Goal: Information Seeking & Learning: Understand process/instructions

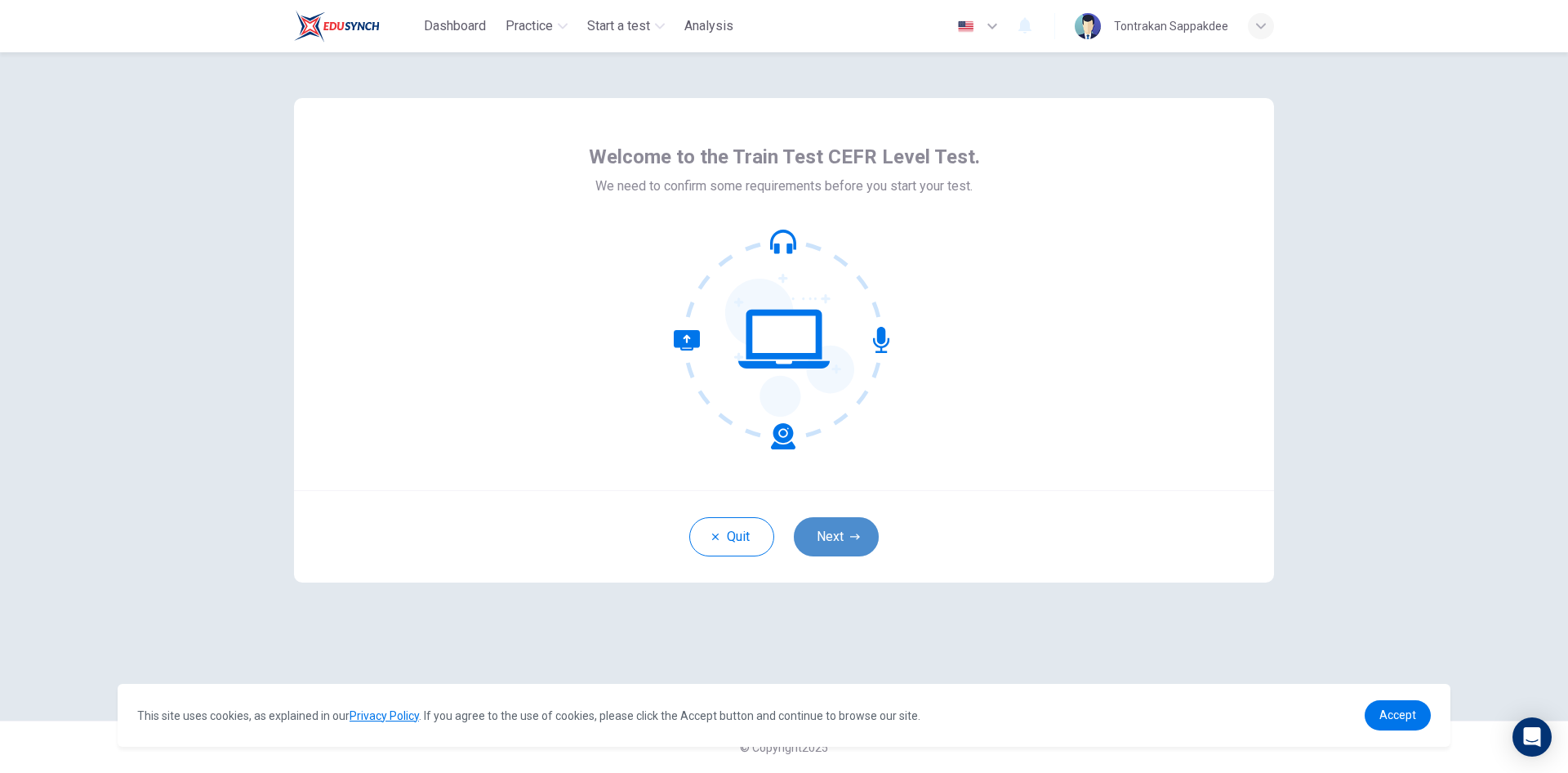
click at [839, 534] on button "Next" at bounding box center [836, 537] width 85 height 39
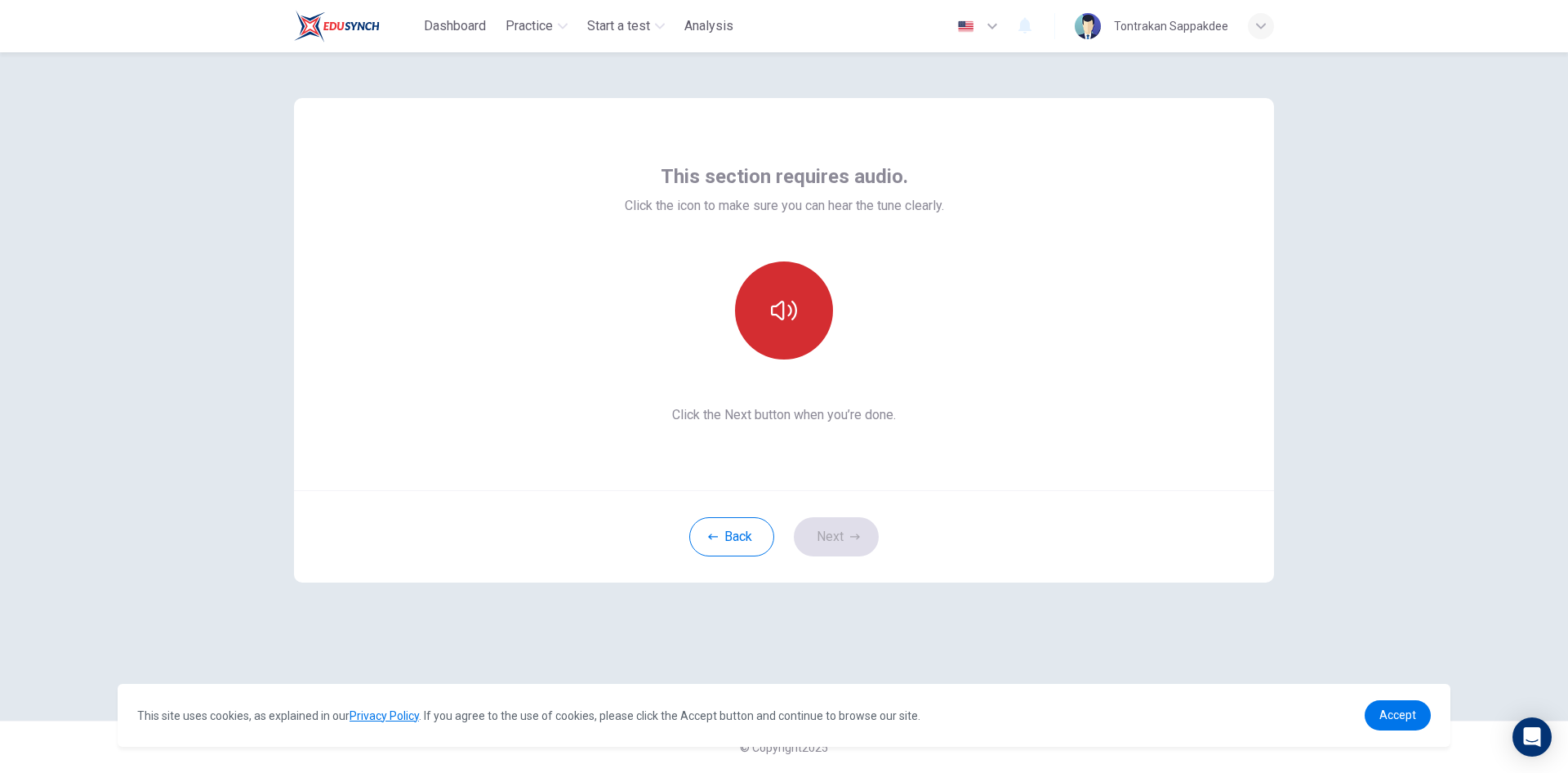
click at [806, 311] on button "button" at bounding box center [784, 311] width 98 height 98
click at [858, 534] on icon "button" at bounding box center [856, 537] width 10 height 10
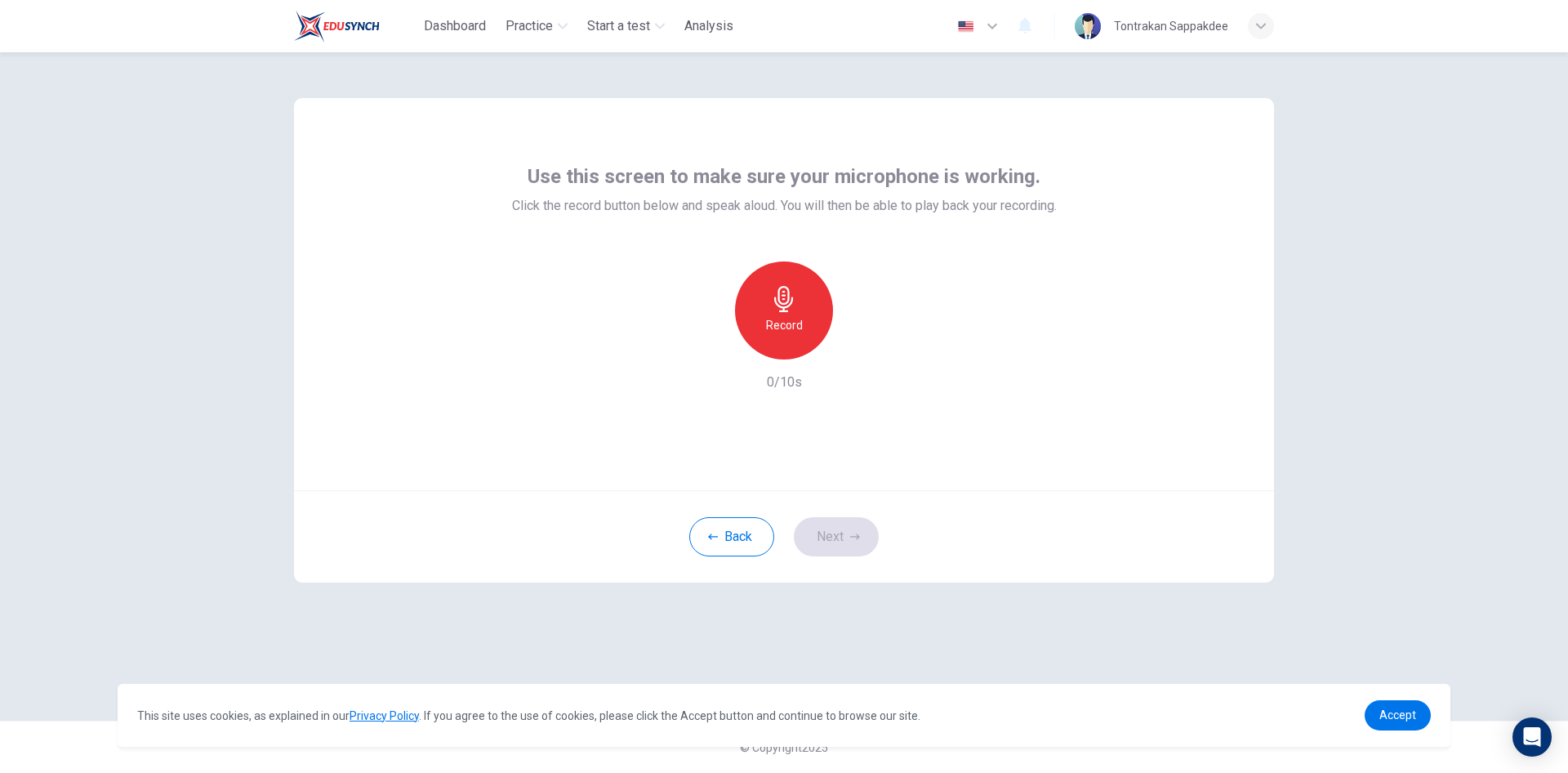
click at [791, 314] on div "Record" at bounding box center [784, 311] width 98 height 98
click at [862, 350] on icon "button" at bounding box center [859, 346] width 16 height 16
click at [864, 346] on icon "button" at bounding box center [860, 347] width 12 height 12
click at [857, 346] on icon "button" at bounding box center [861, 347] width 8 height 10
click at [708, 351] on icon "button" at bounding box center [708, 346] width 14 height 14
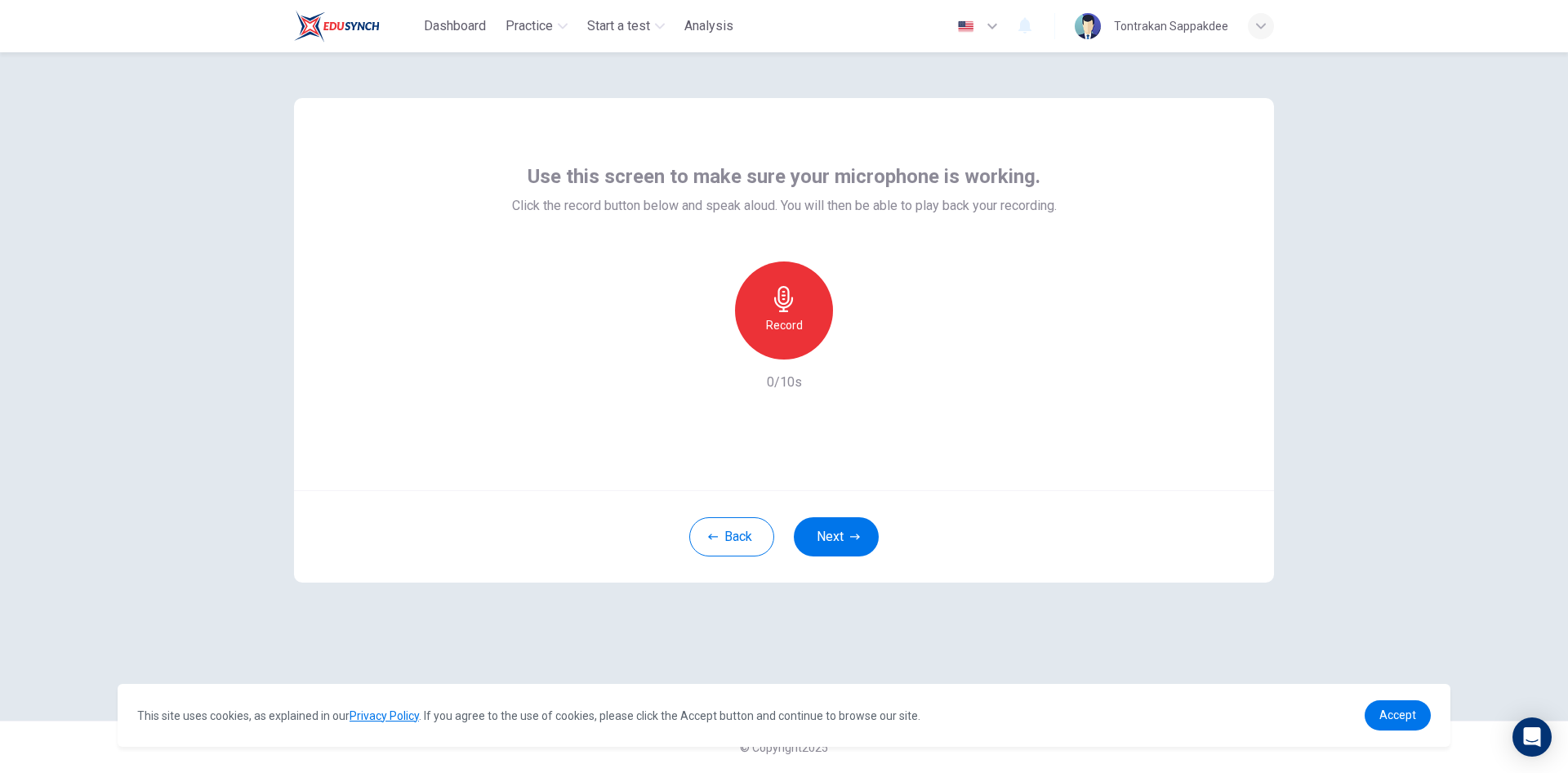
click at [793, 324] on h6 "Record" at bounding box center [784, 325] width 36 height 19
click at [862, 346] on icon "button" at bounding box center [861, 347] width 8 height 10
click at [859, 348] on icon "button" at bounding box center [859, 346] width 16 height 16
click at [858, 349] on icon "button" at bounding box center [861, 347] width 8 height 10
click at [858, 347] on icon "button" at bounding box center [861, 347] width 8 height 10
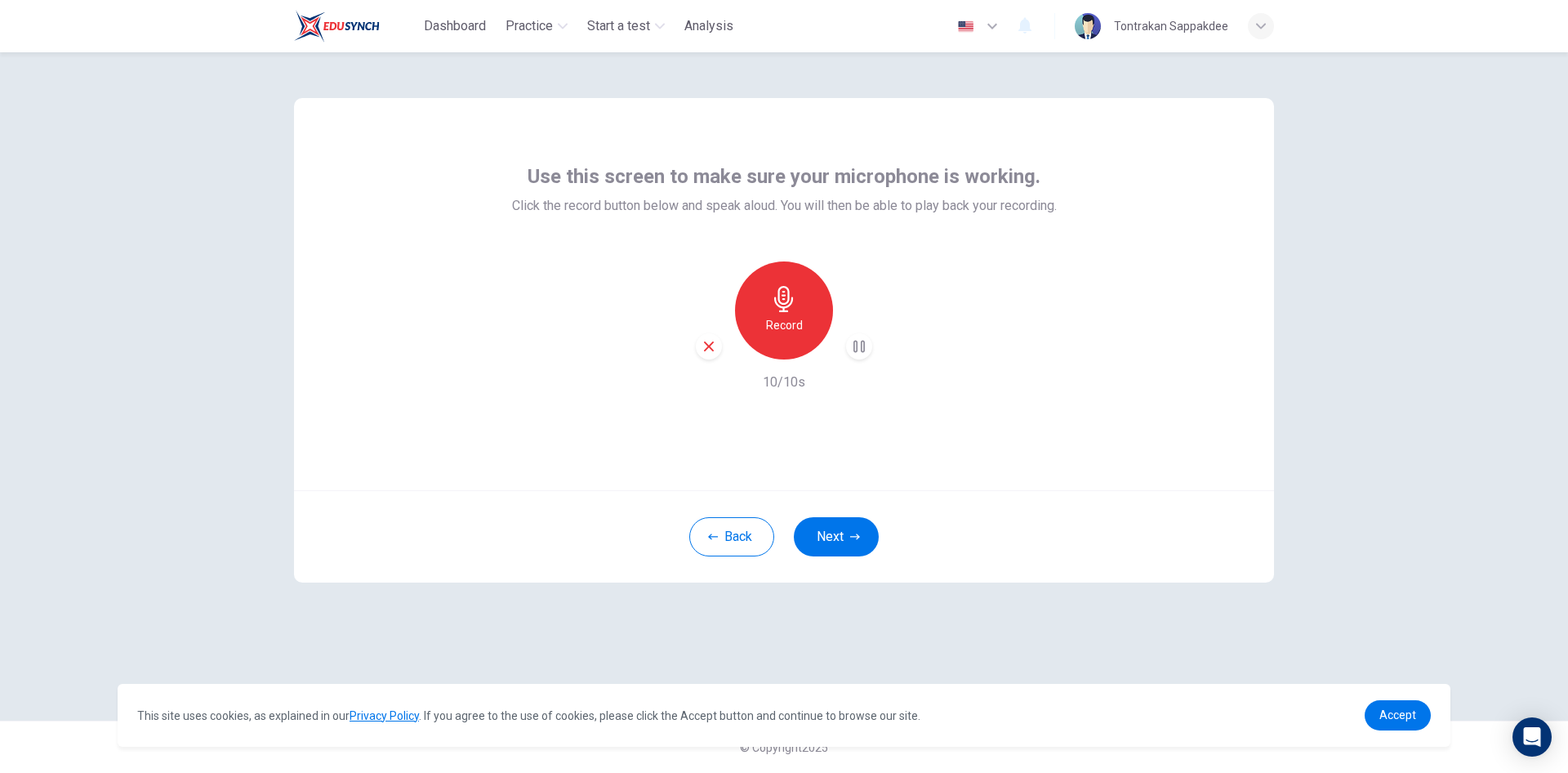
click at [864, 353] on icon "button" at bounding box center [859, 346] width 16 height 16
click at [790, 317] on h6 "Record" at bounding box center [784, 325] width 36 height 19
click at [790, 317] on h6 "Stop" at bounding box center [784, 325] width 25 height 19
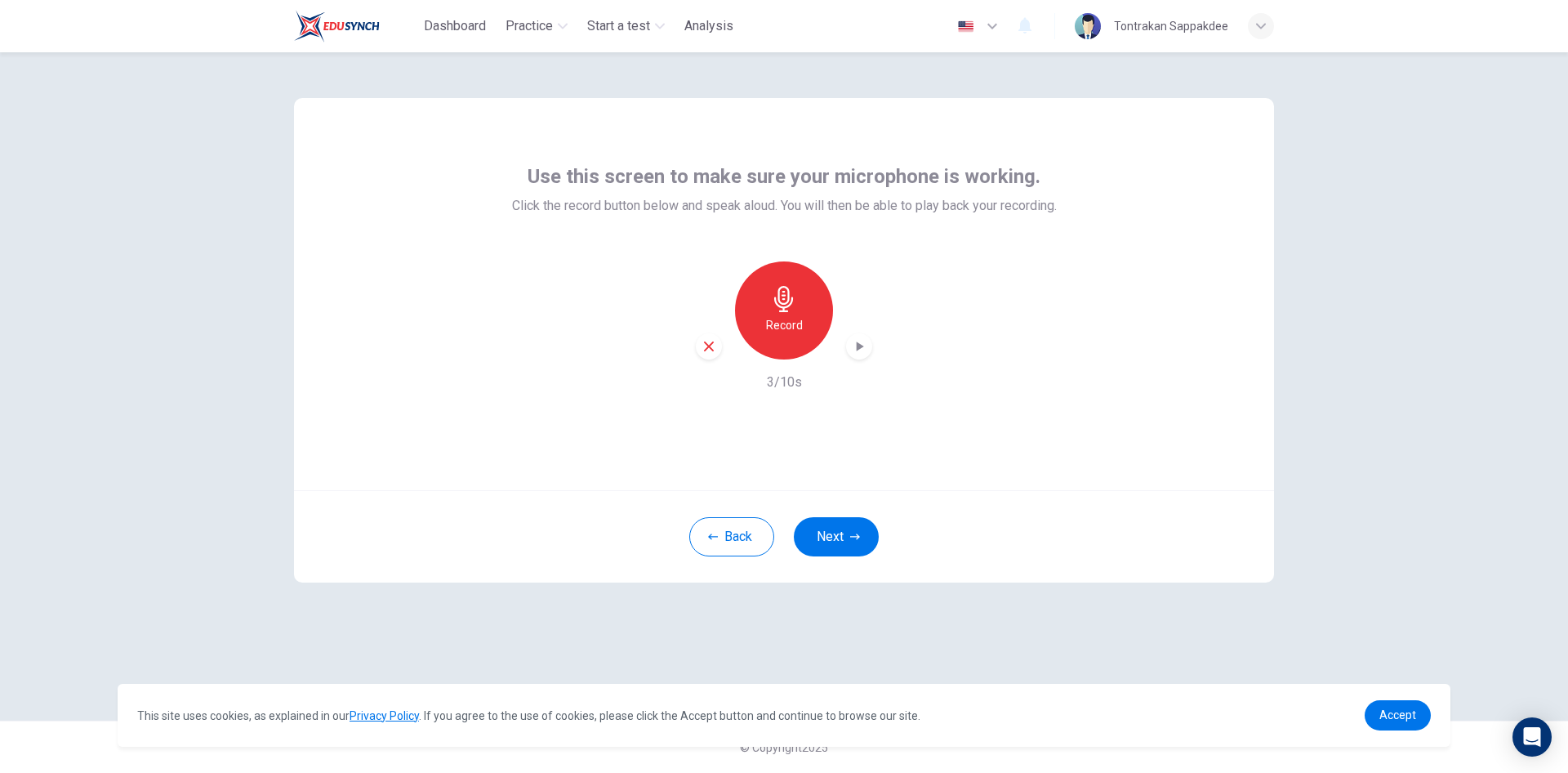
click at [854, 343] on icon "button" at bounding box center [859, 346] width 16 height 16
click at [771, 326] on h6 "Record" at bounding box center [784, 325] width 36 height 19
click at [786, 320] on h6 "Stop" at bounding box center [784, 325] width 25 height 19
click at [857, 345] on icon "button" at bounding box center [861, 347] width 8 height 10
click at [779, 309] on icon "button" at bounding box center [784, 299] width 26 height 26
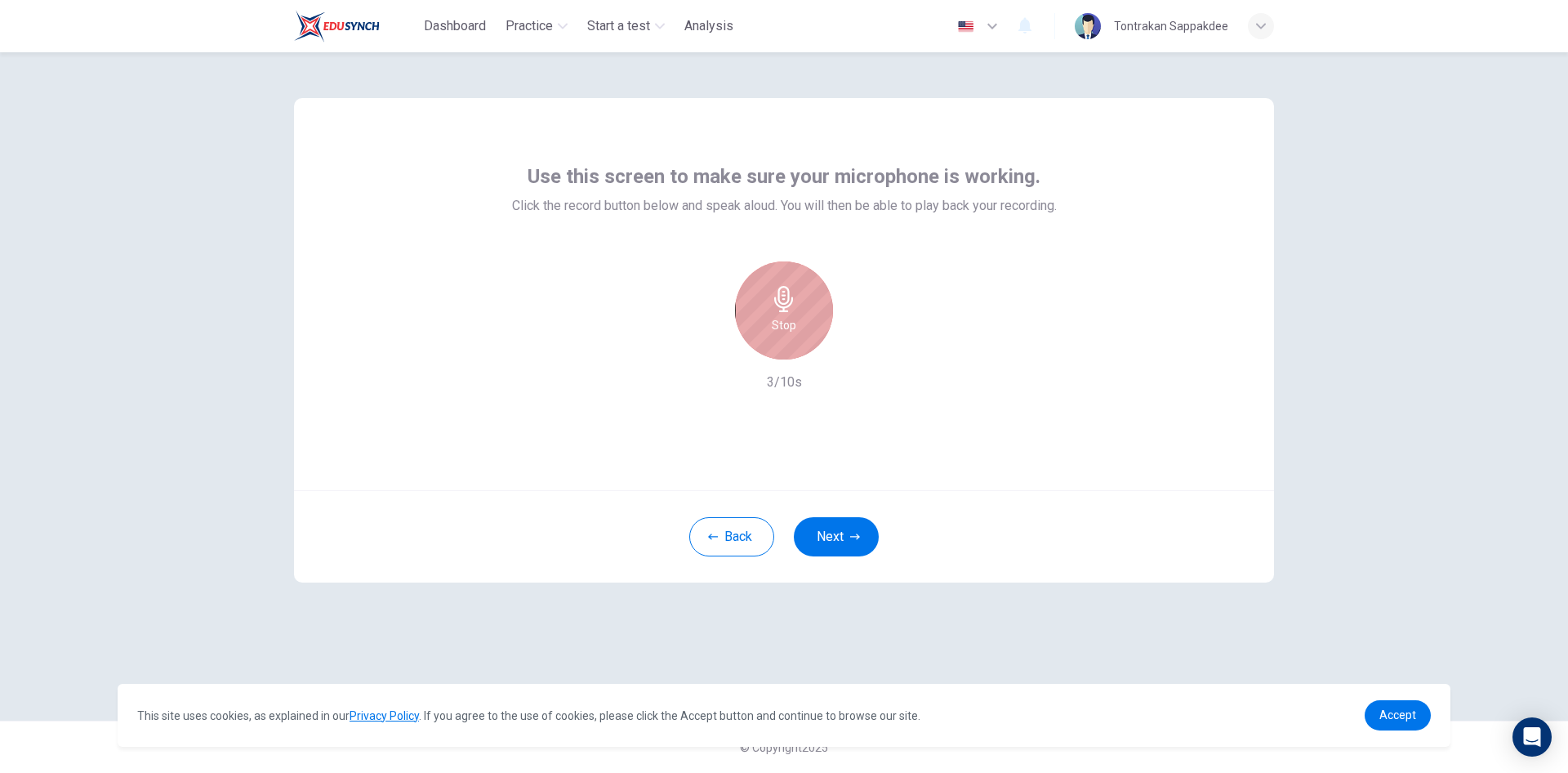
click at [796, 317] on div "Stop" at bounding box center [784, 311] width 98 height 98
click at [862, 345] on icon "button" at bounding box center [859, 346] width 16 height 16
click at [859, 348] on icon "button" at bounding box center [861, 347] width 8 height 10
click at [1382, 716] on span "Accept" at bounding box center [1398, 715] width 36 height 13
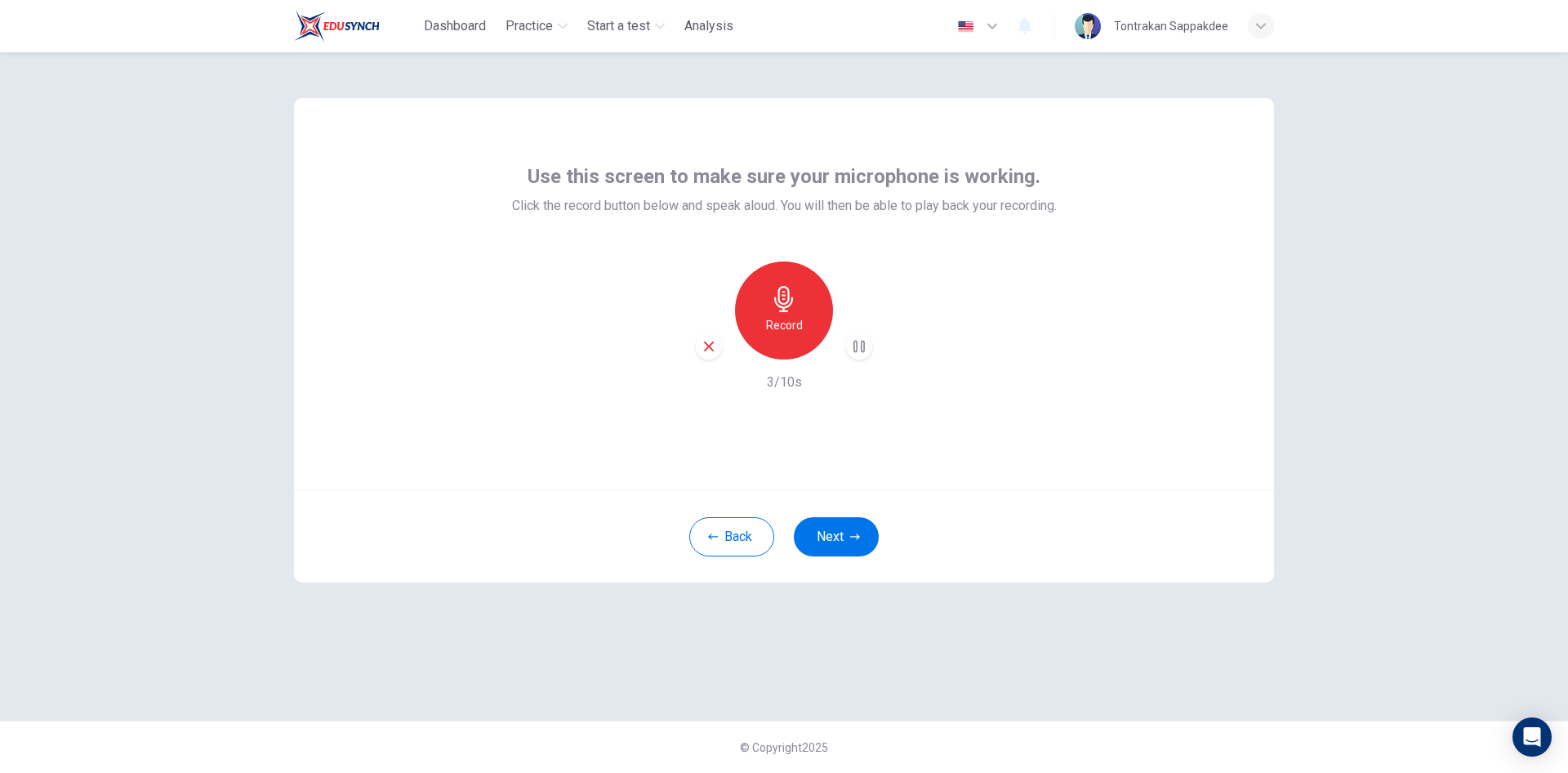
click at [802, 309] on div "Record" at bounding box center [784, 311] width 98 height 98
click at [800, 322] on div "Stop" at bounding box center [784, 311] width 98 height 98
click at [863, 348] on icon "button" at bounding box center [859, 346] width 16 height 16
click at [767, 309] on div "Record" at bounding box center [784, 311] width 98 height 98
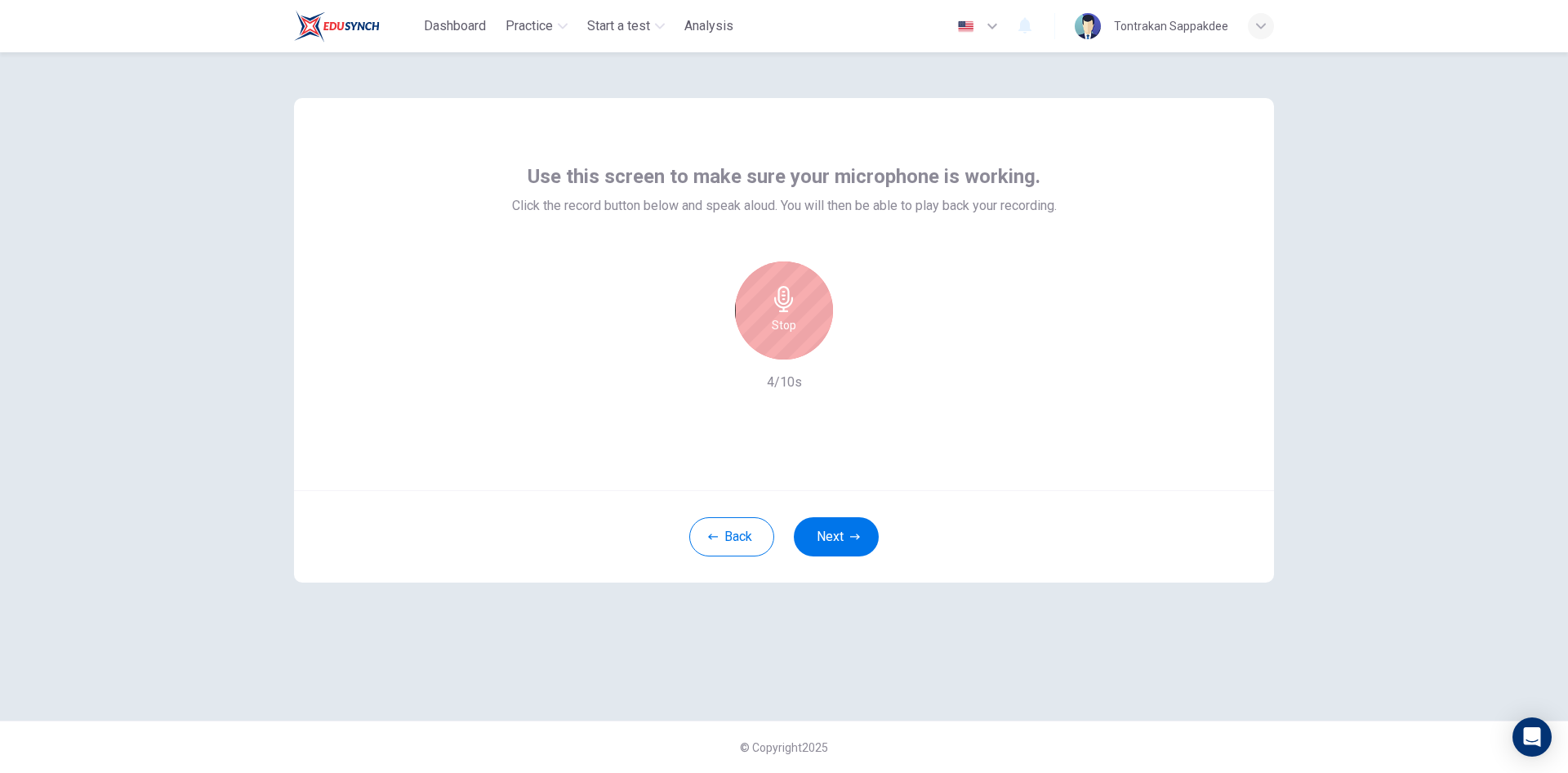
click at [792, 326] on h6 "Stop" at bounding box center [784, 325] width 25 height 19
click at [857, 348] on icon "button" at bounding box center [861, 347] width 8 height 10
click at [745, 529] on button "Back" at bounding box center [732, 537] width 85 height 39
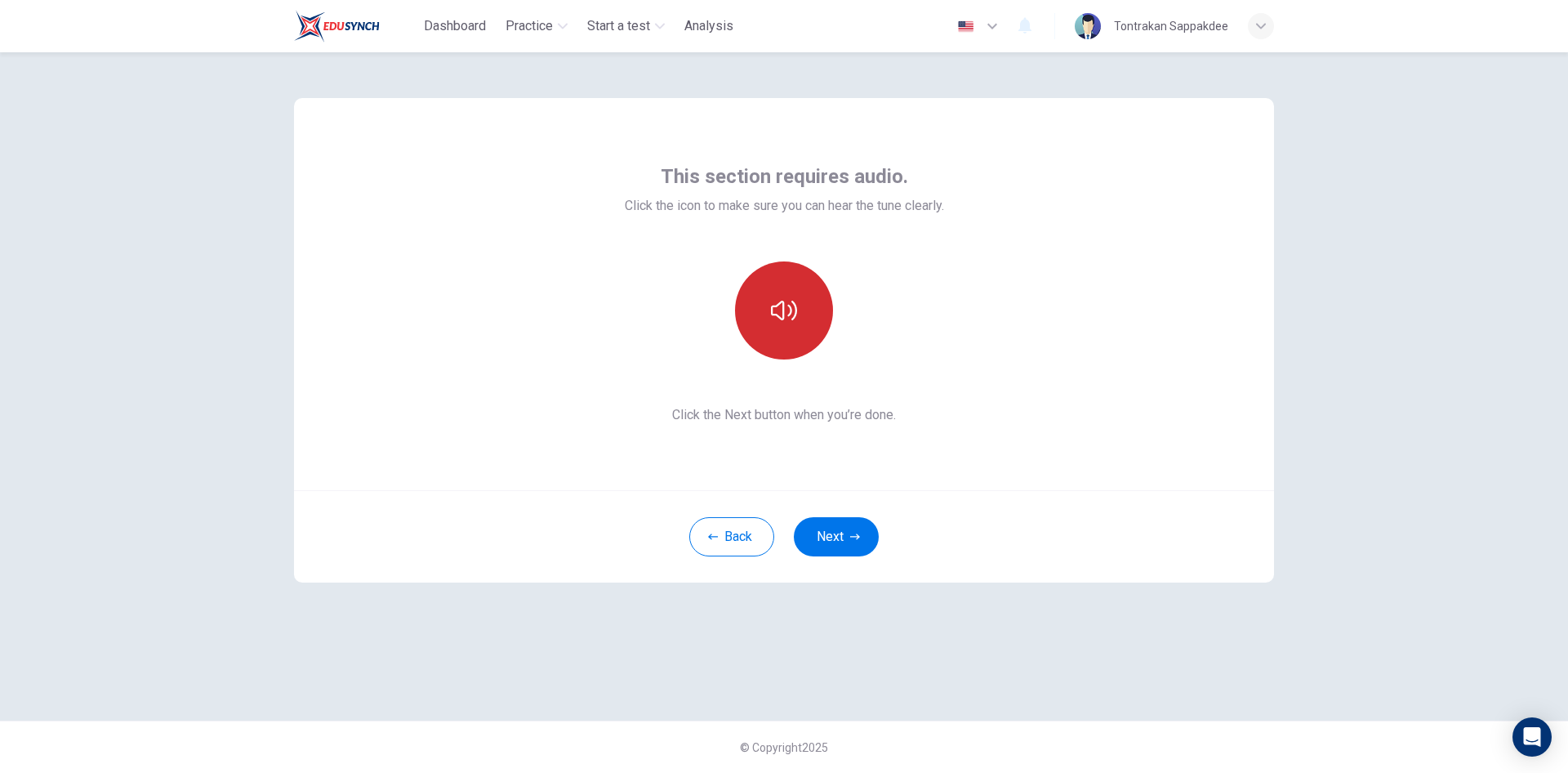
click at [795, 315] on icon "button" at bounding box center [784, 310] width 26 height 19
click at [838, 527] on button "Next" at bounding box center [836, 537] width 85 height 39
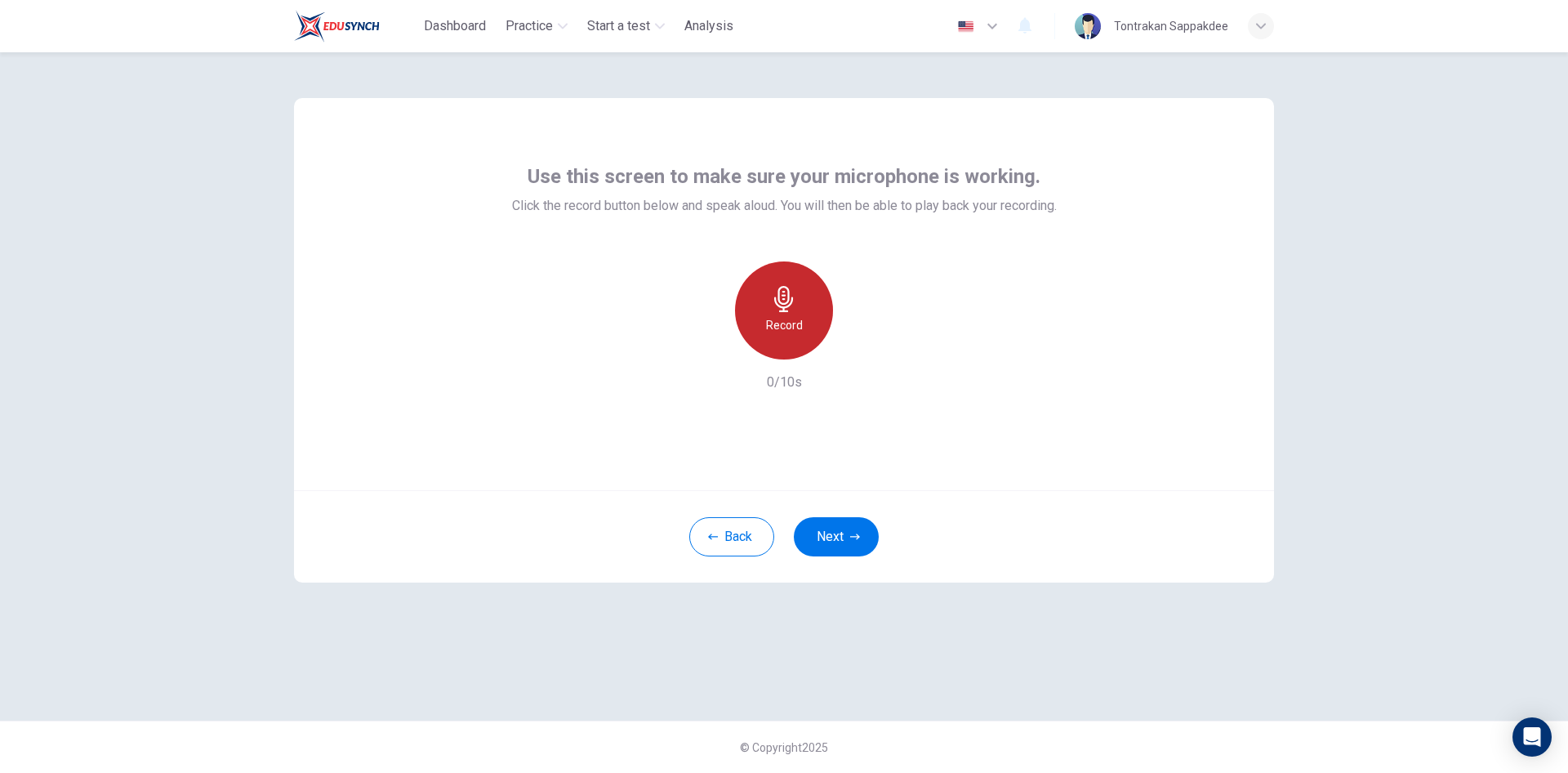
click at [779, 306] on icon "button" at bounding box center [784, 299] width 19 height 26
click at [796, 325] on div "Stop" at bounding box center [784, 311] width 98 height 98
click at [853, 343] on icon "button" at bounding box center [859, 346] width 16 height 16
click at [778, 320] on h6 "Record" at bounding box center [784, 325] width 36 height 19
click at [805, 323] on div "Stop" at bounding box center [784, 311] width 98 height 98
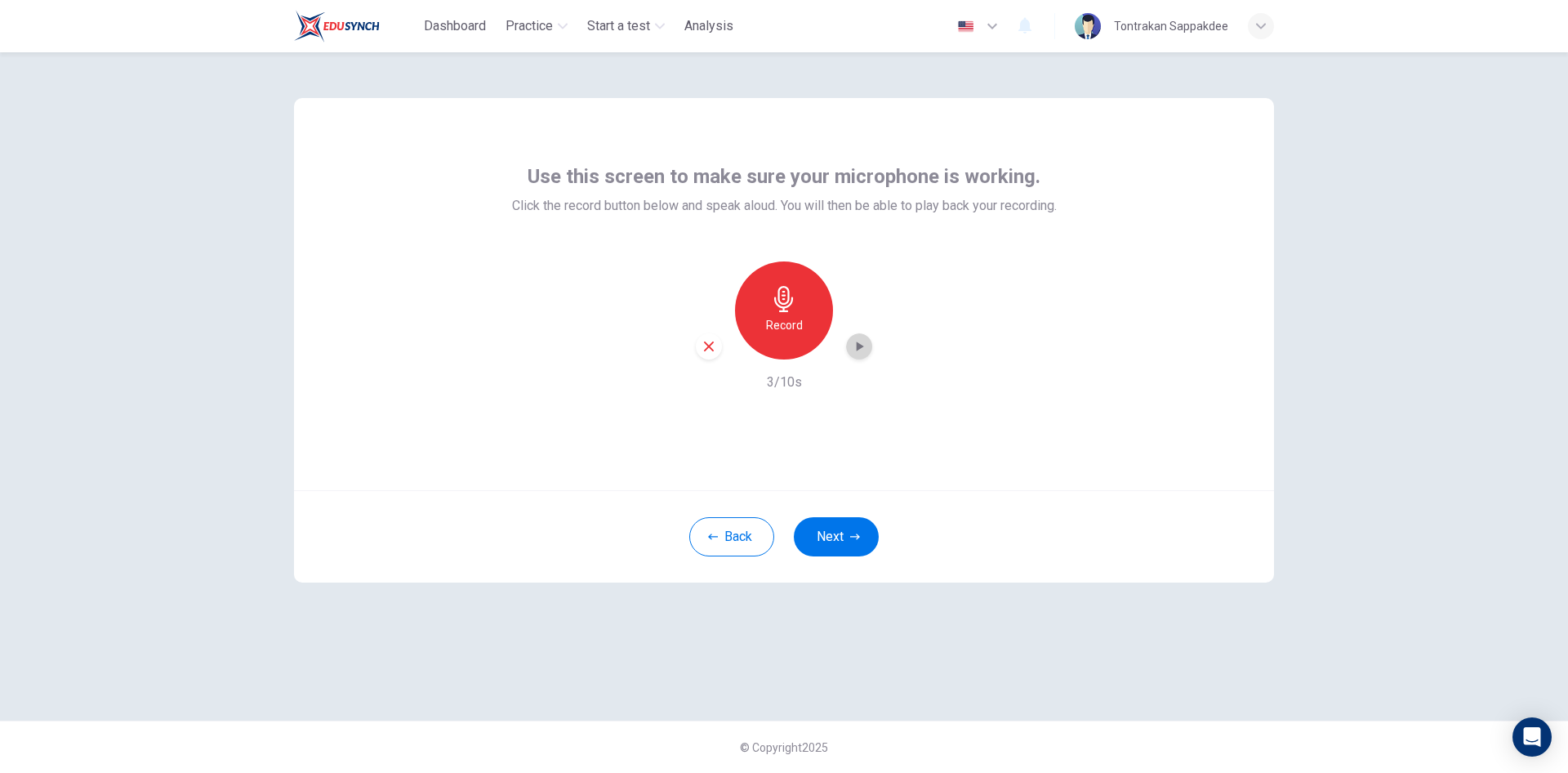
click at [857, 348] on icon "button" at bounding box center [861, 347] width 8 height 10
click at [795, 328] on h6 "Record" at bounding box center [784, 325] width 36 height 19
click at [796, 326] on div "Stop" at bounding box center [784, 311] width 98 height 98
click at [853, 347] on icon "button" at bounding box center [859, 346] width 16 height 16
click at [795, 341] on div "Record" at bounding box center [784, 311] width 98 height 98
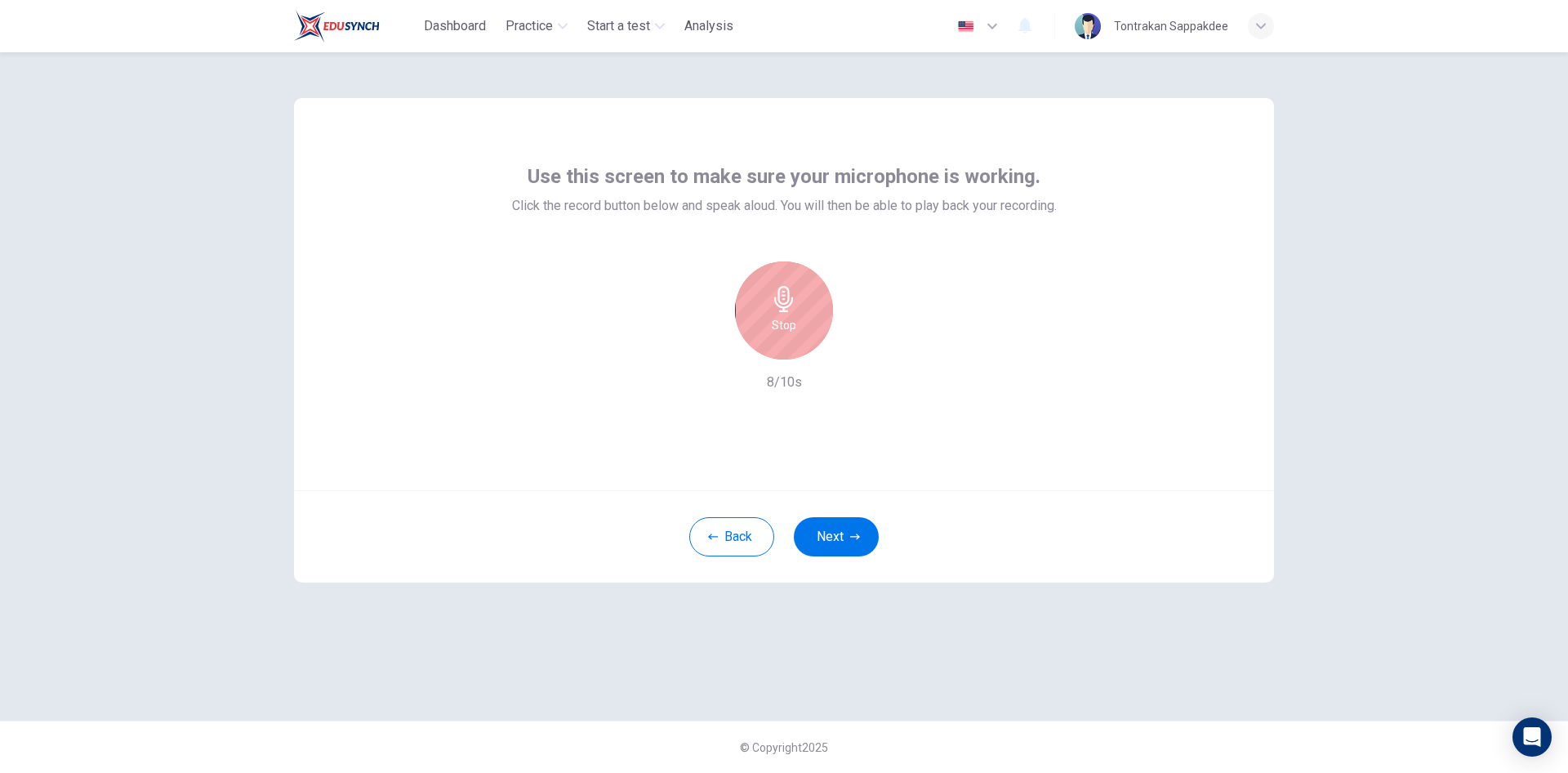
click at [797, 331] on div "Stop" at bounding box center [784, 311] width 98 height 98
click at [862, 348] on icon "button" at bounding box center [859, 346] width 16 height 16
click at [729, 534] on button "Back" at bounding box center [732, 537] width 85 height 39
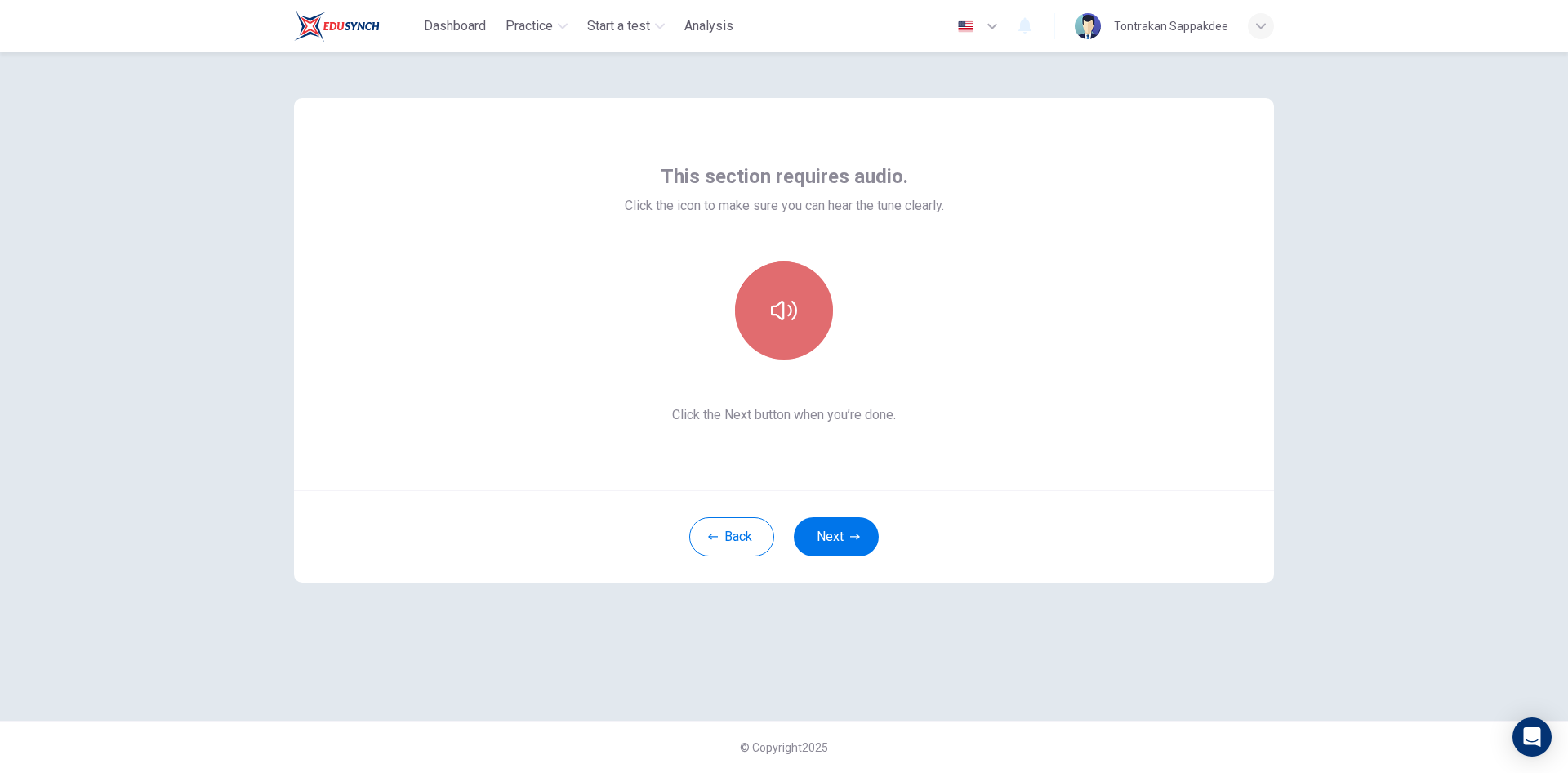
click at [782, 327] on button "button" at bounding box center [784, 311] width 98 height 98
click at [842, 531] on button "Next" at bounding box center [836, 537] width 85 height 39
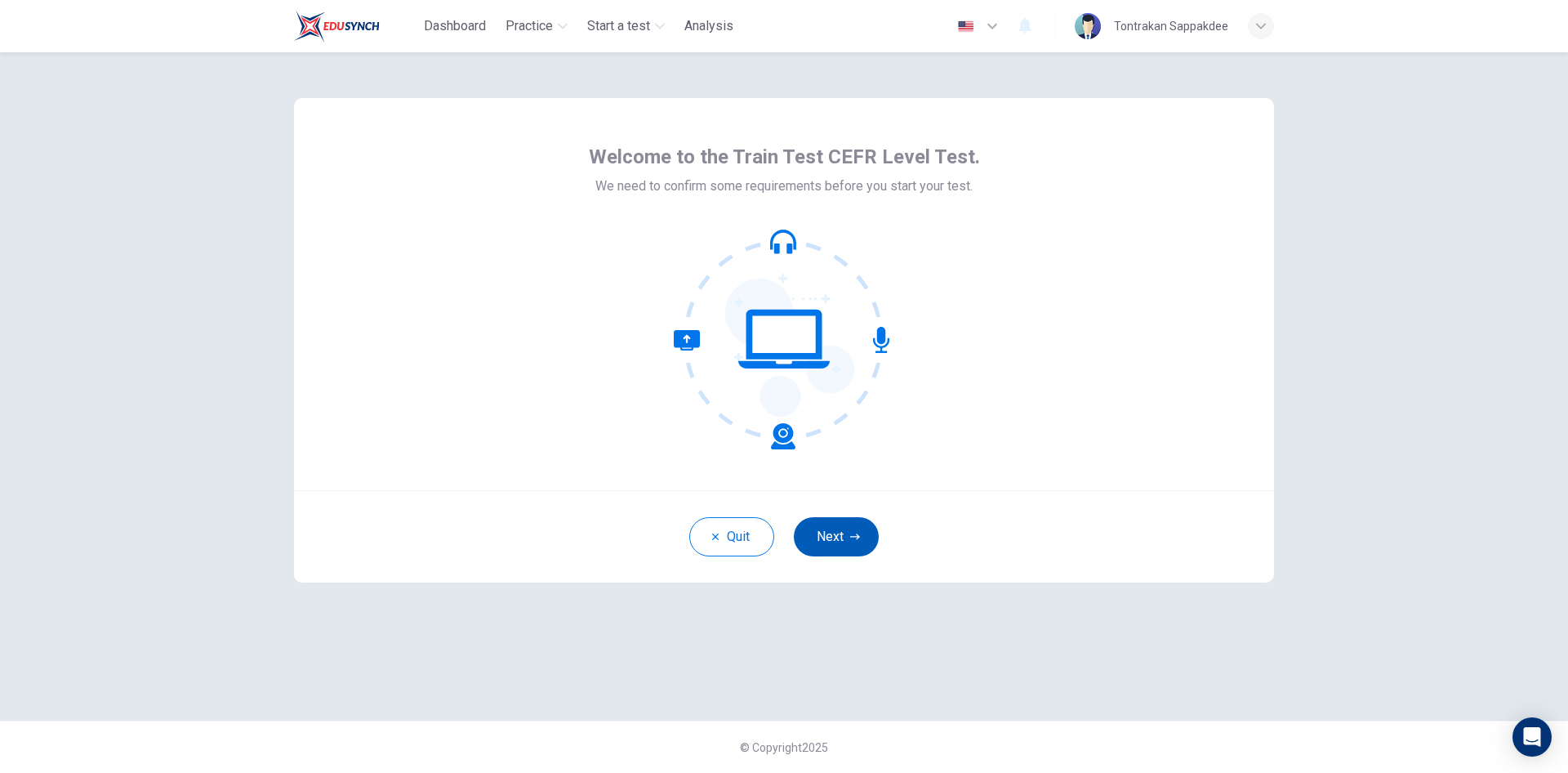
click at [837, 536] on button "Next" at bounding box center [836, 537] width 85 height 39
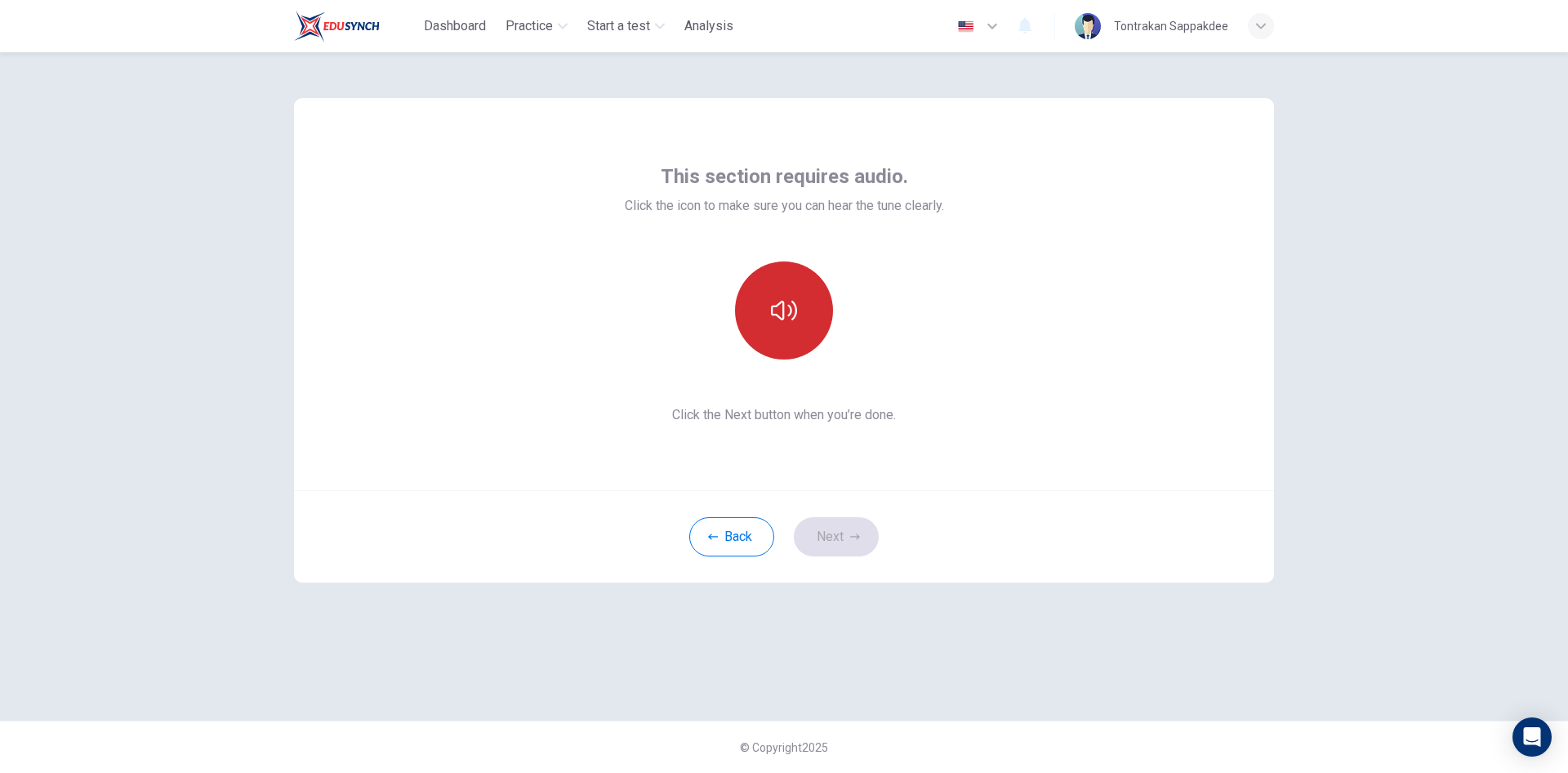
click at [790, 318] on icon "button" at bounding box center [784, 310] width 26 height 26
click at [828, 536] on button "Next" at bounding box center [836, 537] width 85 height 39
